Goal: Download file/media

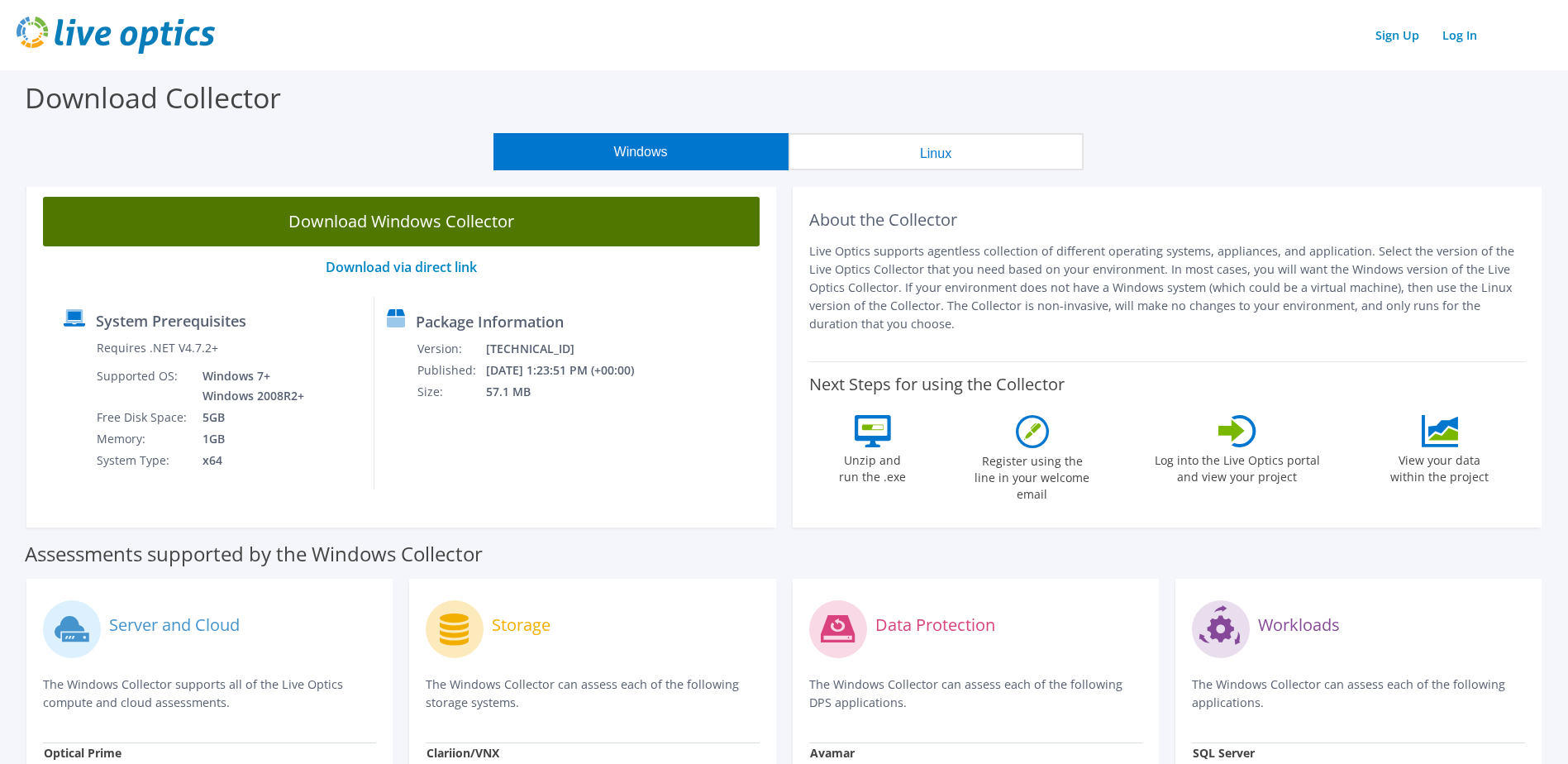
click at [475, 227] on link "Download Windows Collector" at bounding box center [401, 222] width 717 height 50
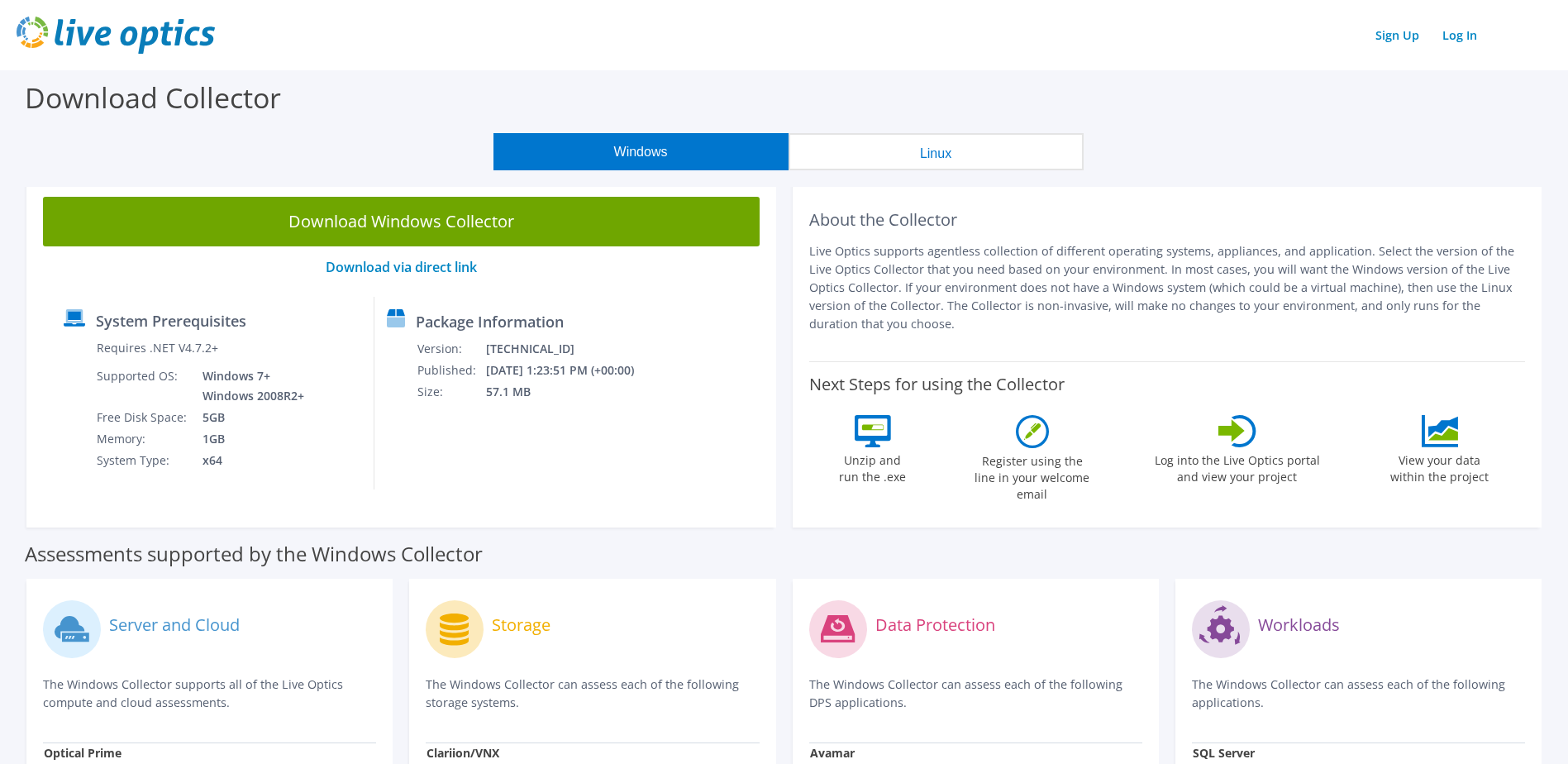
drag, startPoint x: 876, startPoint y: 327, endPoint x: 809, endPoint y: 245, distance: 105.9
click at [809, 245] on p "Live Optics supports agentless collection of different operating systems, appli…" at bounding box center [1167, 288] width 717 height 91
drag, startPoint x: 809, startPoint y: 245, endPoint x: 884, endPoint y: 297, distance: 91.3
click at [884, 297] on p "Live Optics supports agentless collection of different operating systems, appli…" at bounding box center [1167, 288] width 717 height 91
drag, startPoint x: 874, startPoint y: 315, endPoint x: 811, endPoint y: 247, distance: 92.7
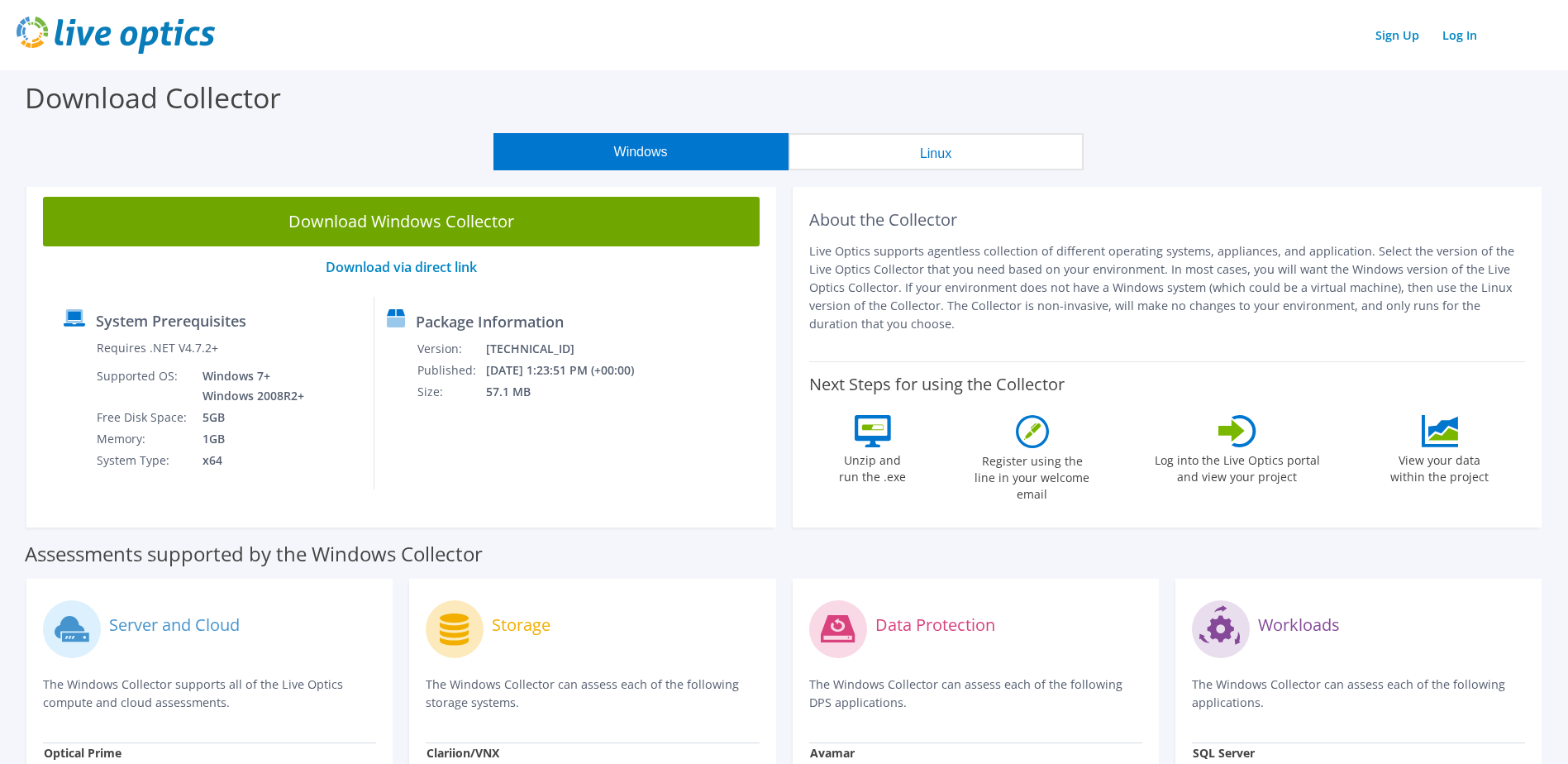
click at [811, 247] on p "Live Optics supports agentless collection of different operating systems, appli…" at bounding box center [1167, 288] width 717 height 91
drag, startPoint x: 811, startPoint y: 247, endPoint x: 926, endPoint y: 290, distance: 122.8
click at [926, 290] on p "Live Optics supports agentless collection of different operating systems, appli…" at bounding box center [1167, 288] width 717 height 91
drag, startPoint x: 895, startPoint y: 317, endPoint x: 868, endPoint y: 251, distance: 71.3
click at [868, 251] on p "Live Optics supports agentless collection of different operating systems, appli…" at bounding box center [1167, 288] width 717 height 91
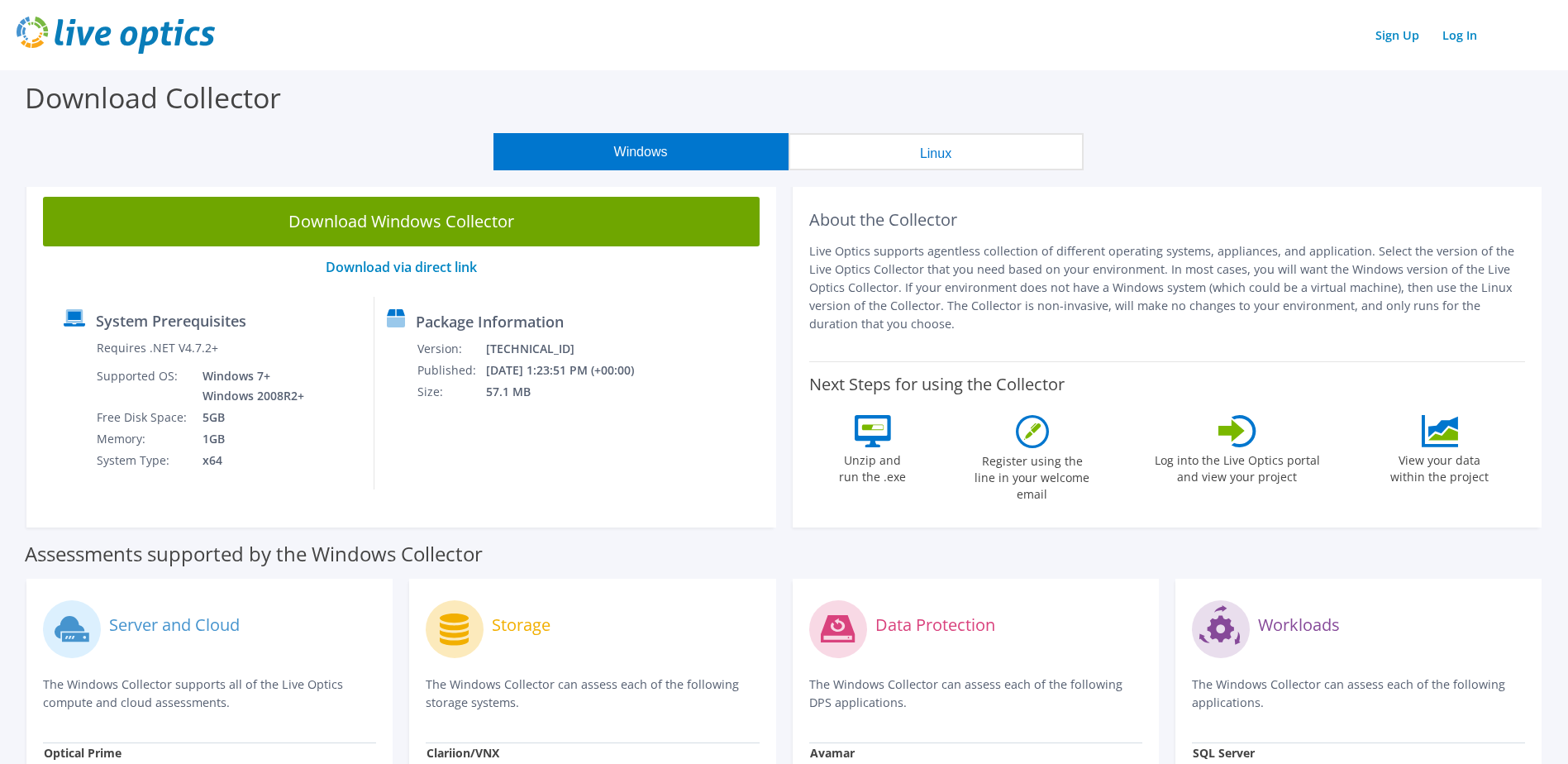
drag, startPoint x: 868, startPoint y: 251, endPoint x: 918, endPoint y: 272, distance: 54.2
click at [918, 272] on p "Live Optics supports agentless collection of different operating systems, appli…" at bounding box center [1167, 288] width 717 height 91
drag, startPoint x: 882, startPoint y: 252, endPoint x: 949, endPoint y: 259, distance: 67.4
click at [949, 259] on p "Live Optics supports agentless collection of different operating systems, appli…" at bounding box center [1167, 288] width 717 height 91
drag, startPoint x: 949, startPoint y: 259, endPoint x: 928, endPoint y: 254, distance: 21.6
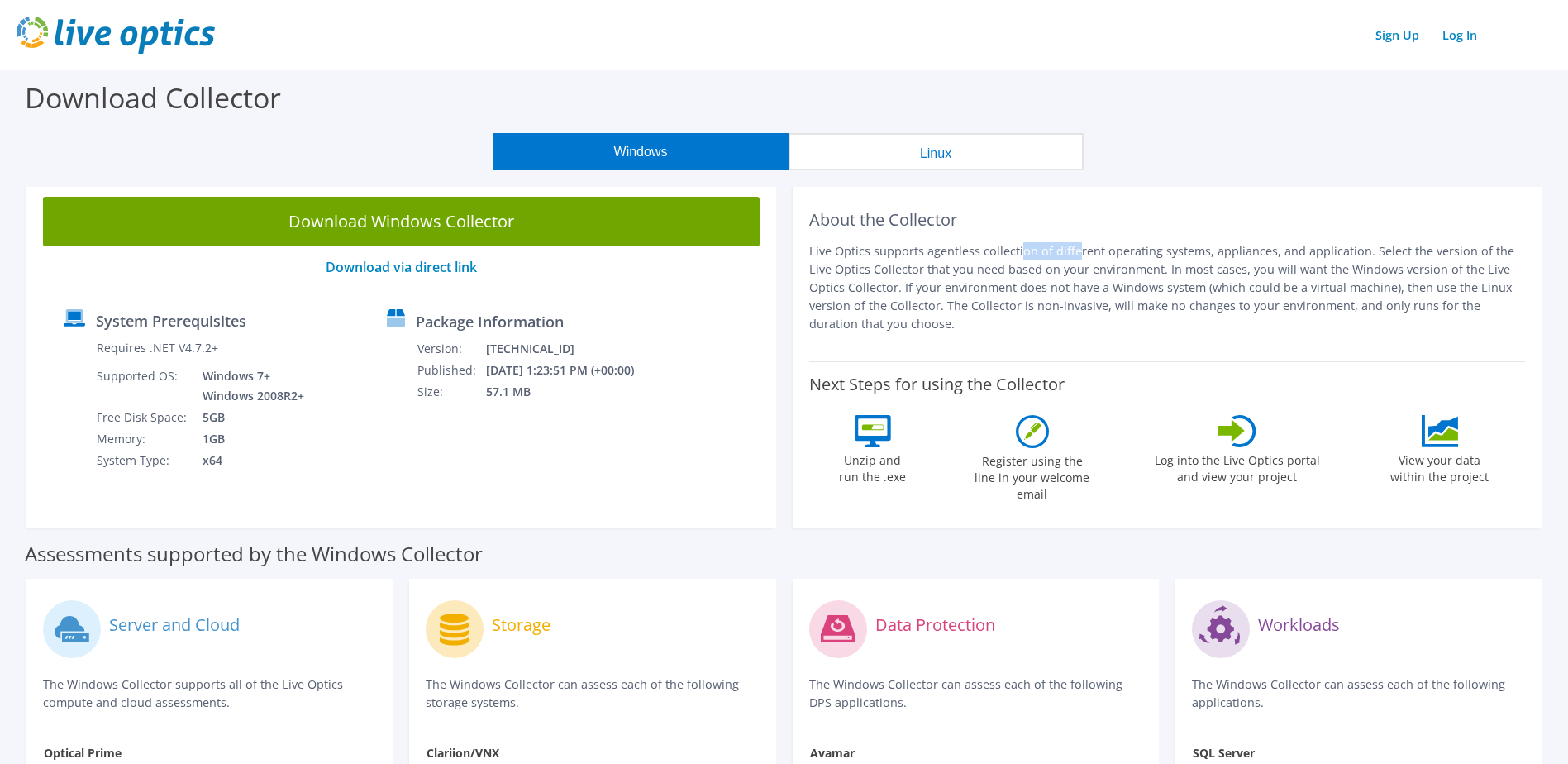
click at [928, 254] on p "Live Optics supports agentless collection of different operating systems, appli…" at bounding box center [1167, 288] width 717 height 91
drag, startPoint x: 924, startPoint y: 248, endPoint x: 1066, endPoint y: 315, distance: 157.0
click at [1066, 315] on p "Live Optics supports agentless collection of different operating systems, appli…" at bounding box center [1167, 288] width 717 height 91
drag, startPoint x: 1065, startPoint y: 315, endPoint x: 939, endPoint y: 315, distance: 126.0
click at [939, 315] on p "Live Optics supports agentless collection of different operating systems, appli…" at bounding box center [1167, 288] width 717 height 91
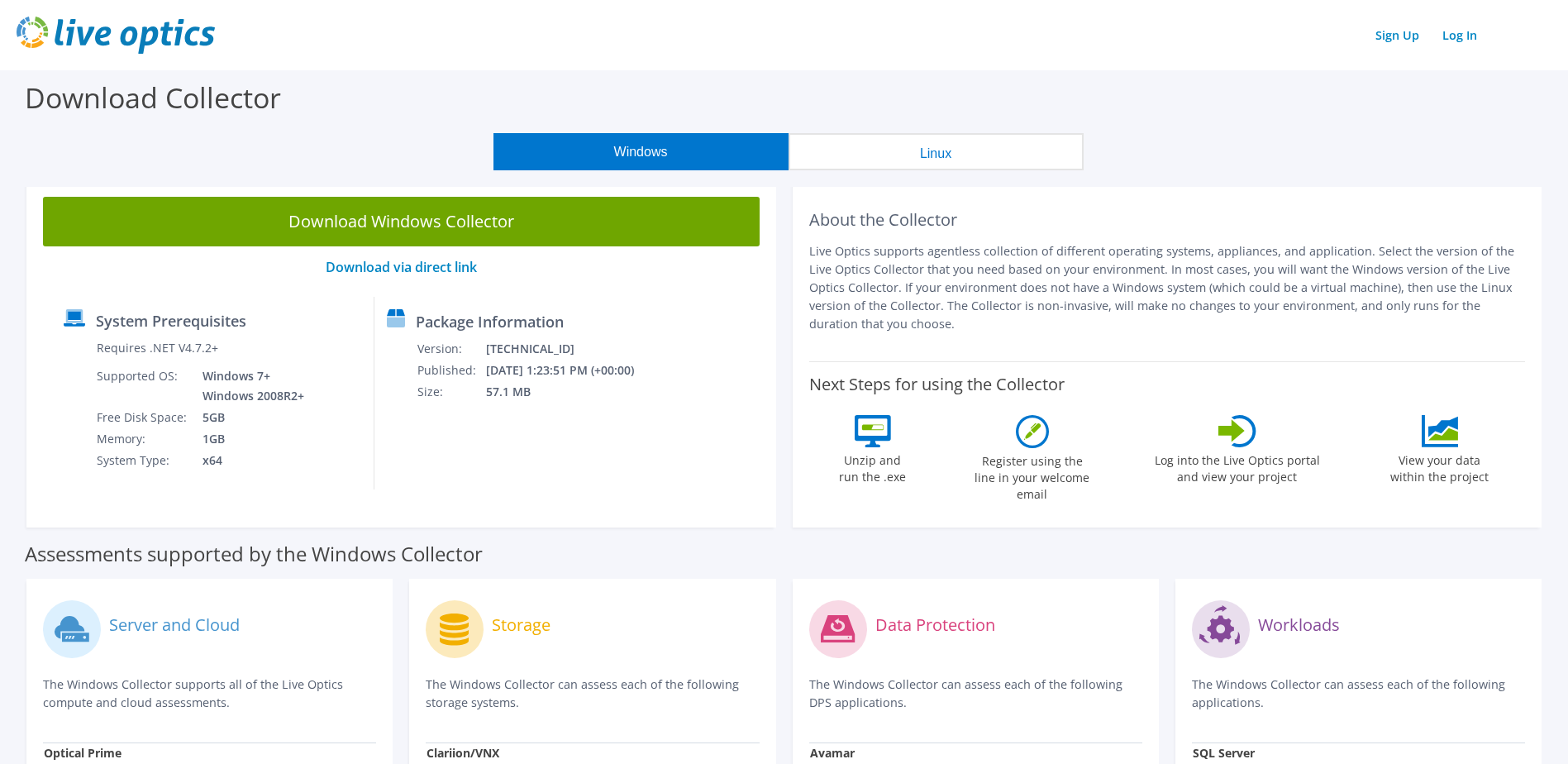
drag, startPoint x: 935, startPoint y: 318, endPoint x: 923, endPoint y: 252, distance: 67.1
click at [923, 252] on p "Live Optics supports agentless collection of different operating systems, appli…" at bounding box center [1167, 288] width 717 height 91
drag, startPoint x: 923, startPoint y: 252, endPoint x: 949, endPoint y: 309, distance: 62.6
click at [949, 309] on p "Live Optics supports agentless collection of different operating systems, appli…" at bounding box center [1167, 288] width 717 height 91
